Goal: Information Seeking & Learning: Check status

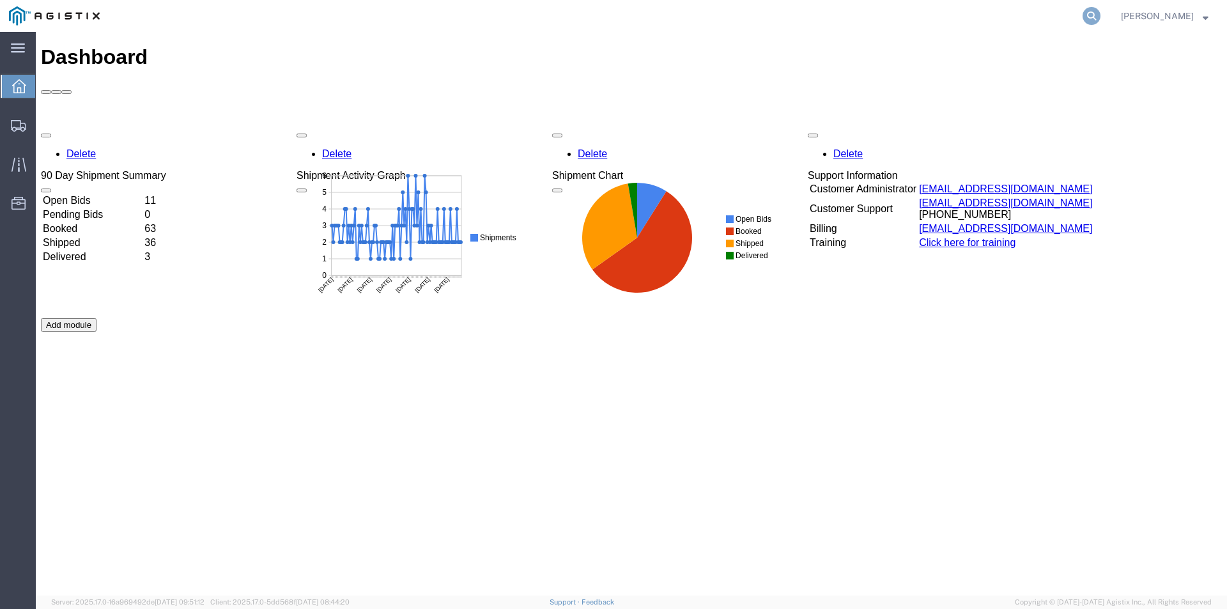
click at [1100, 15] on icon at bounding box center [1091, 16] width 18 height 18
click at [990, 18] on input "search" at bounding box center [888, 16] width 388 height 31
paste input "56425773"
type input "56425773"
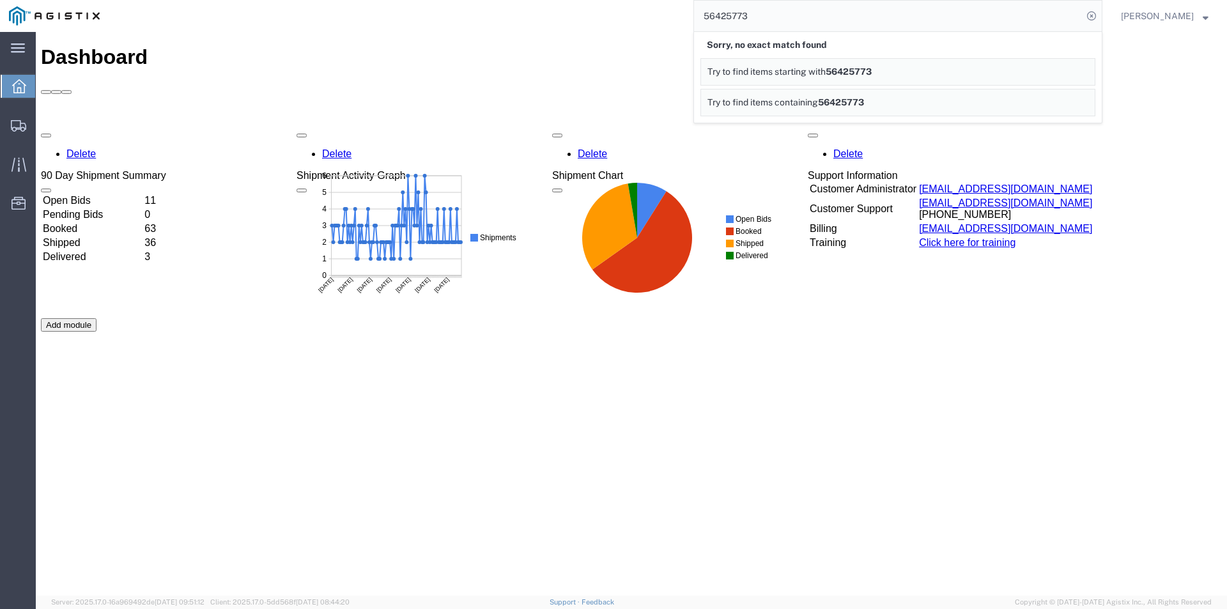
click at [821, 24] on input "56425773" at bounding box center [888, 16] width 388 height 31
click at [863, 74] on span "56425773" at bounding box center [848, 71] width 46 height 10
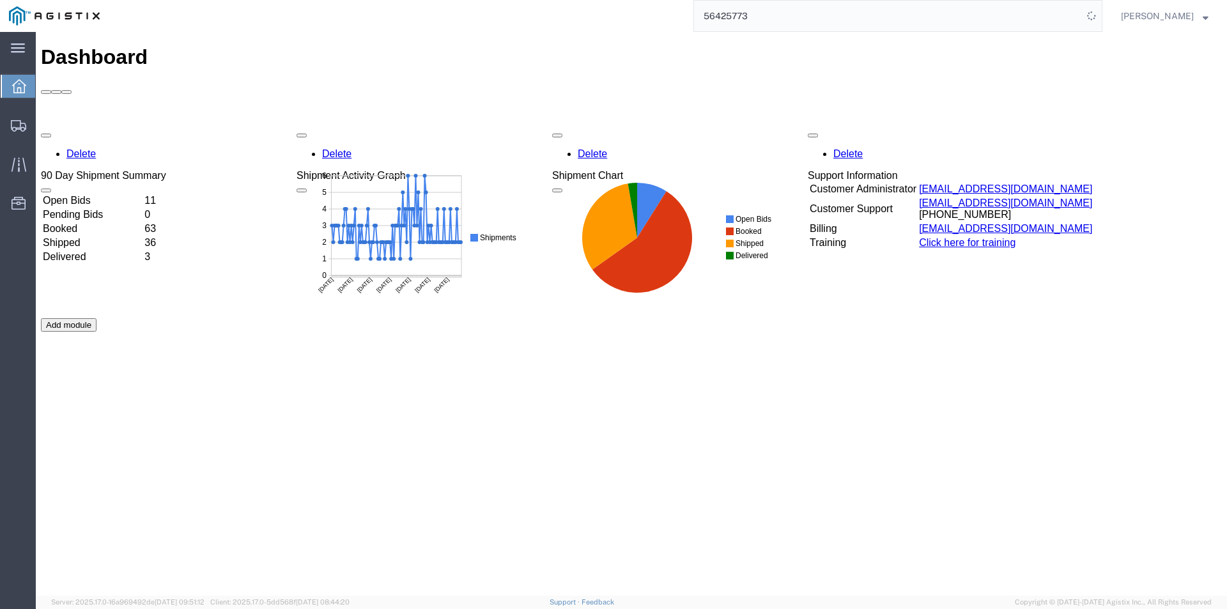
click at [790, 27] on input "56425773" at bounding box center [888, 16] width 388 height 31
click at [1131, 16] on nav "56425773 [PERSON_NAME]" at bounding box center [618, 16] width 1218 height 32
click at [1100, 14] on icon at bounding box center [1091, 16] width 18 height 18
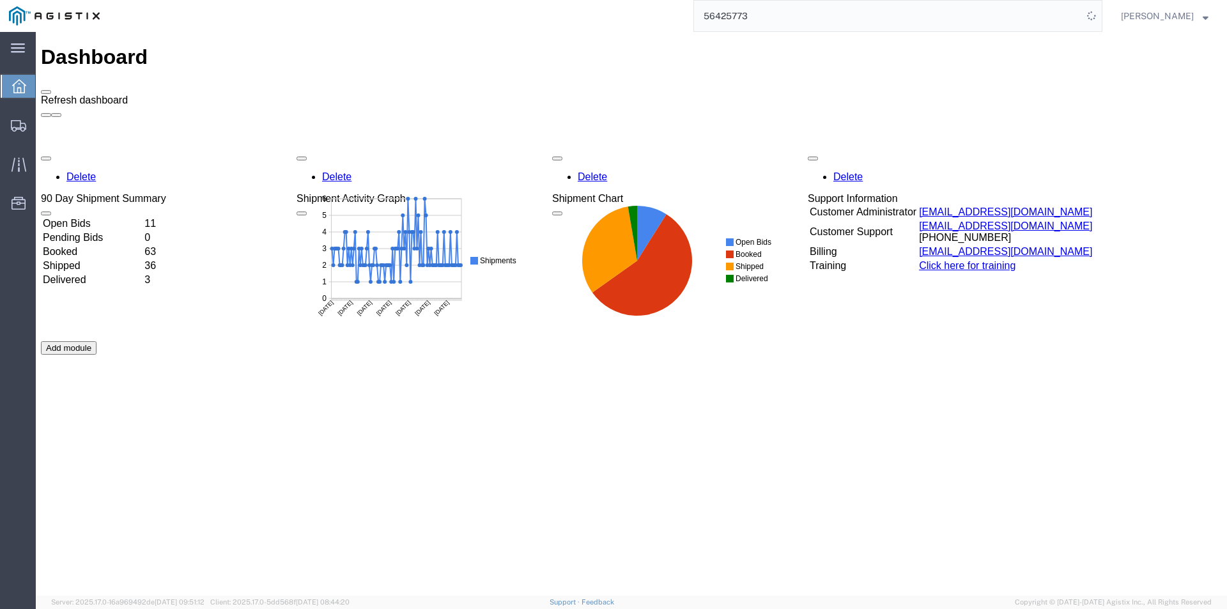
click at [51, 90] on button at bounding box center [46, 92] width 10 height 4
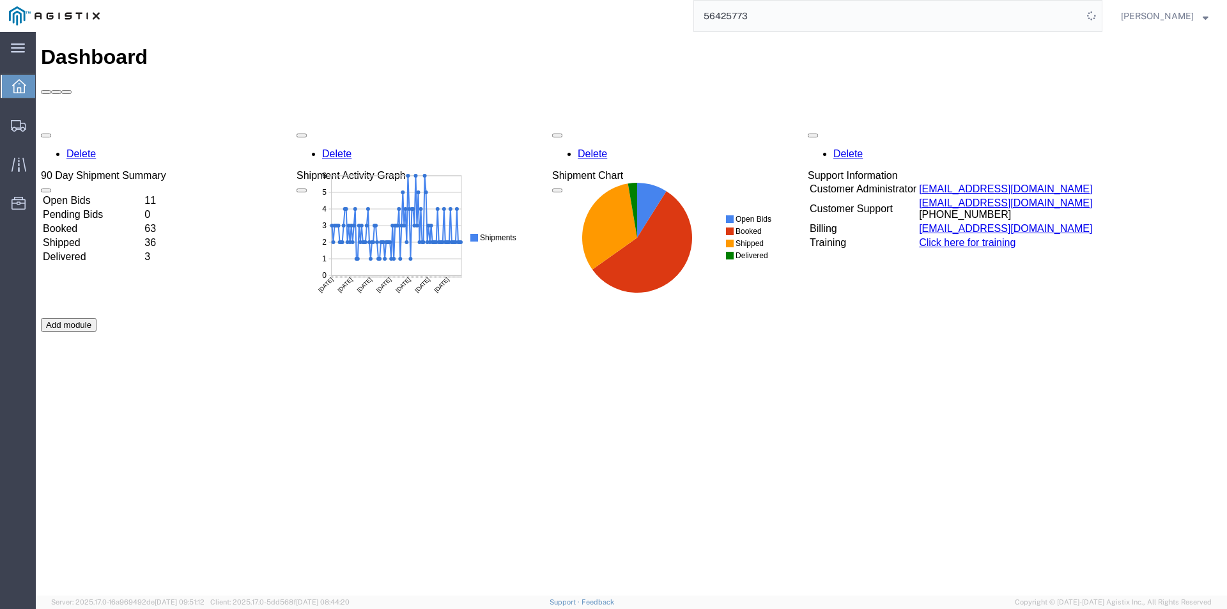
click at [845, 13] on input "56425773" at bounding box center [888, 16] width 388 height 31
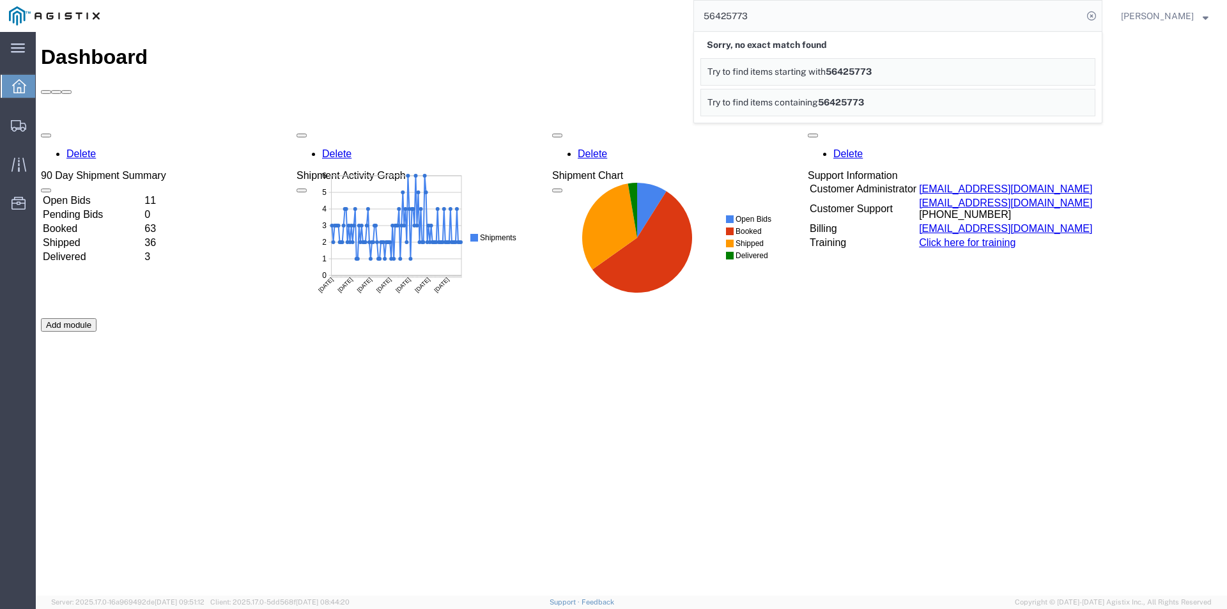
drag, startPoint x: 792, startPoint y: 12, endPoint x: 683, endPoint y: 19, distance: 108.9
click at [684, 19] on div "56425773 Sorry, no exact match found Try to find items starting with 56425773 T…" at bounding box center [606, 16] width 994 height 32
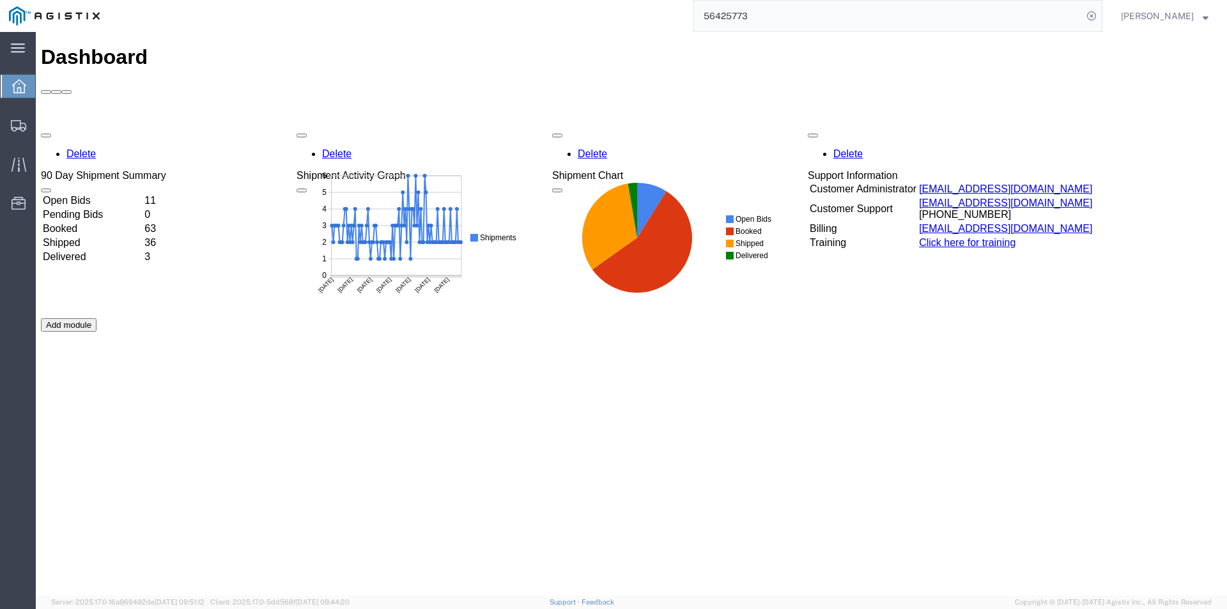
click at [808, 22] on input "56425773" at bounding box center [888, 16] width 388 height 31
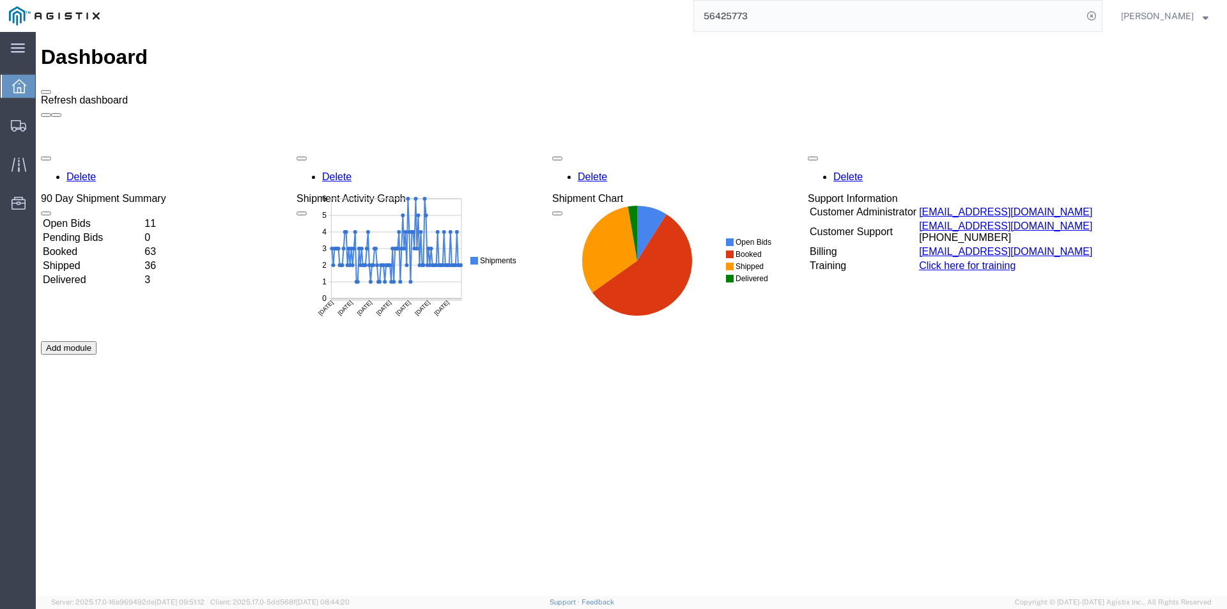
click at [46, 92] on span at bounding box center [46, 92] width 0 height 0
